Goal: Task Accomplishment & Management: Use online tool/utility

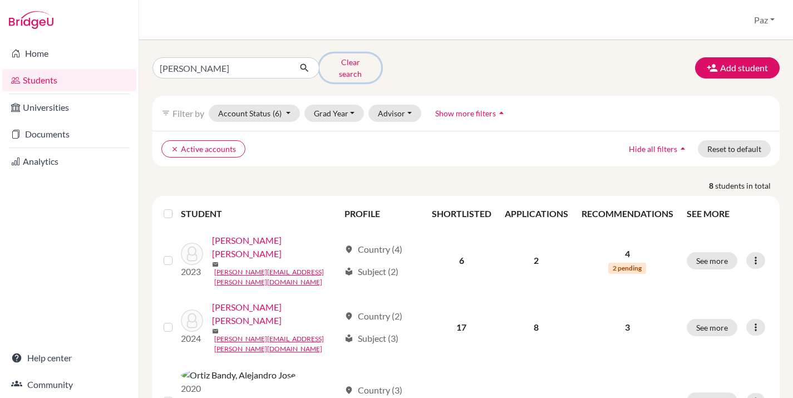
click at [341, 57] on button "Clear search" at bounding box center [350, 67] width 62 height 29
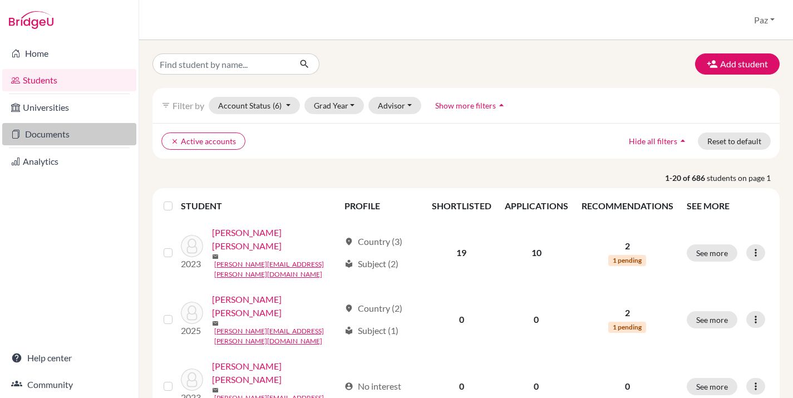
click at [47, 131] on link "Documents" at bounding box center [69, 134] width 134 height 22
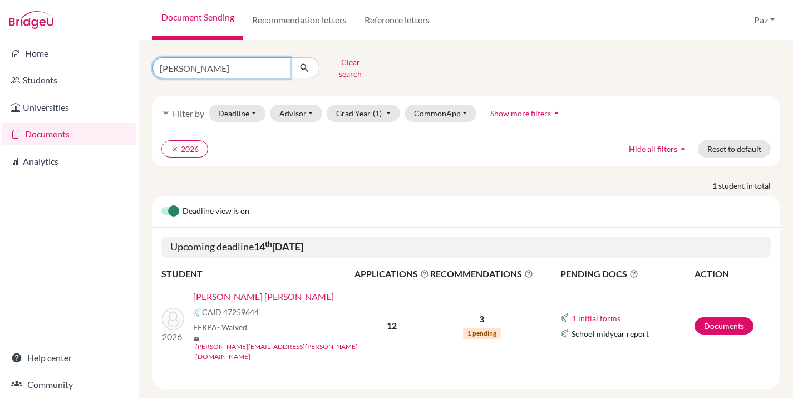
click at [195, 71] on input "[PERSON_NAME]" at bounding box center [221, 67] width 138 height 21
click at [195, 71] on input "ortiz" at bounding box center [221, 67] width 138 height 21
type input "lucia"
click button "submit" at bounding box center [304, 67] width 29 height 21
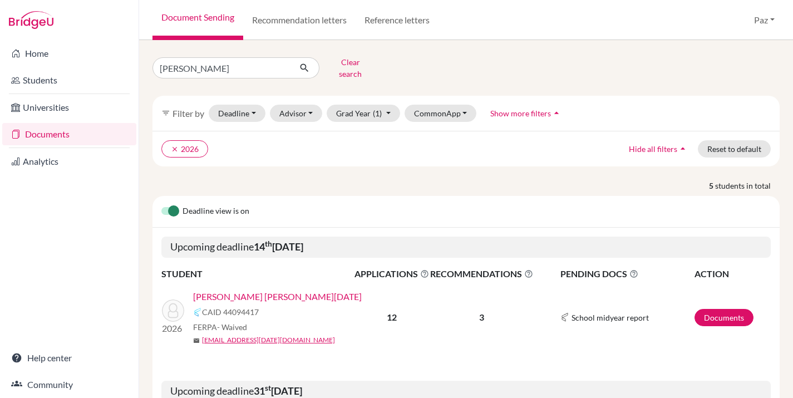
click at [224, 290] on link "[PERSON_NAME] [PERSON_NAME][DATE]" at bounding box center [277, 296] width 169 height 13
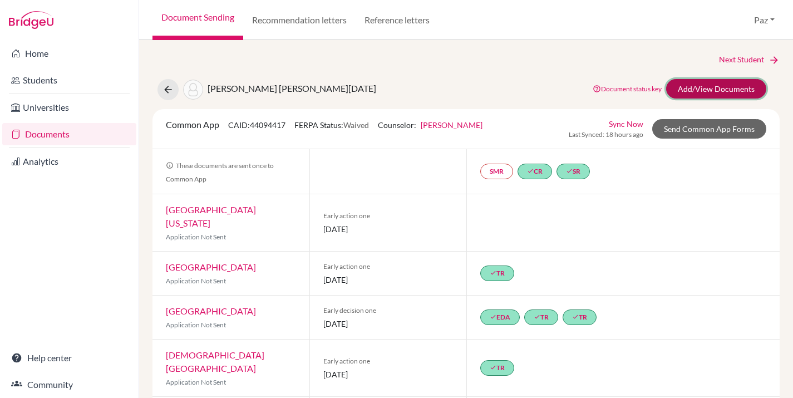
click at [686, 89] on link "Add/View Documents" at bounding box center [716, 88] width 100 height 19
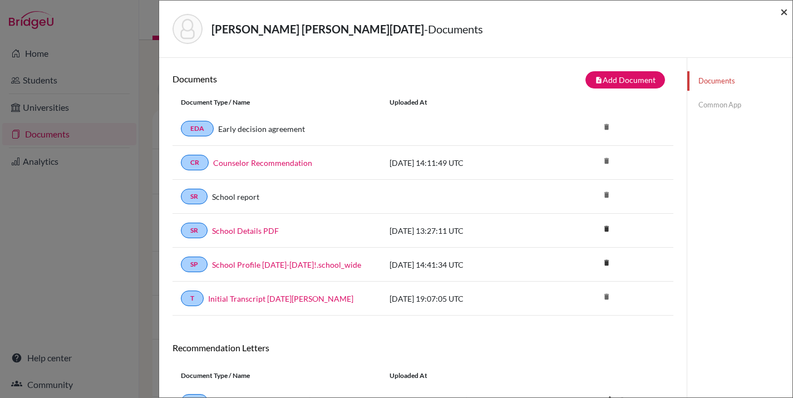
click at [780, 11] on span "×" at bounding box center [784, 11] width 8 height 16
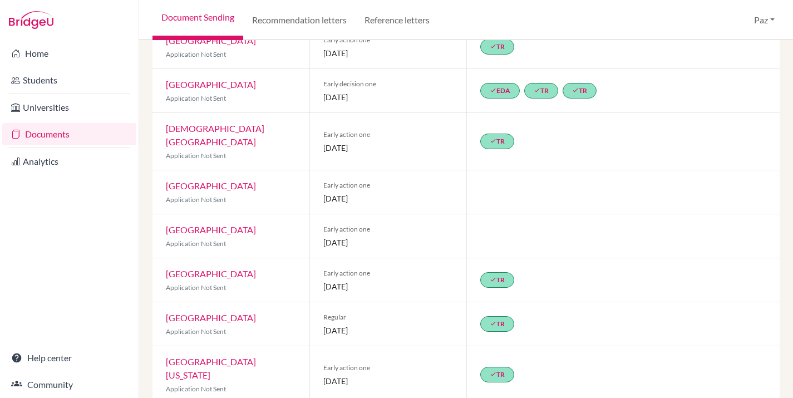
scroll to position [365, 0]
